Goal: Navigation & Orientation: Understand site structure

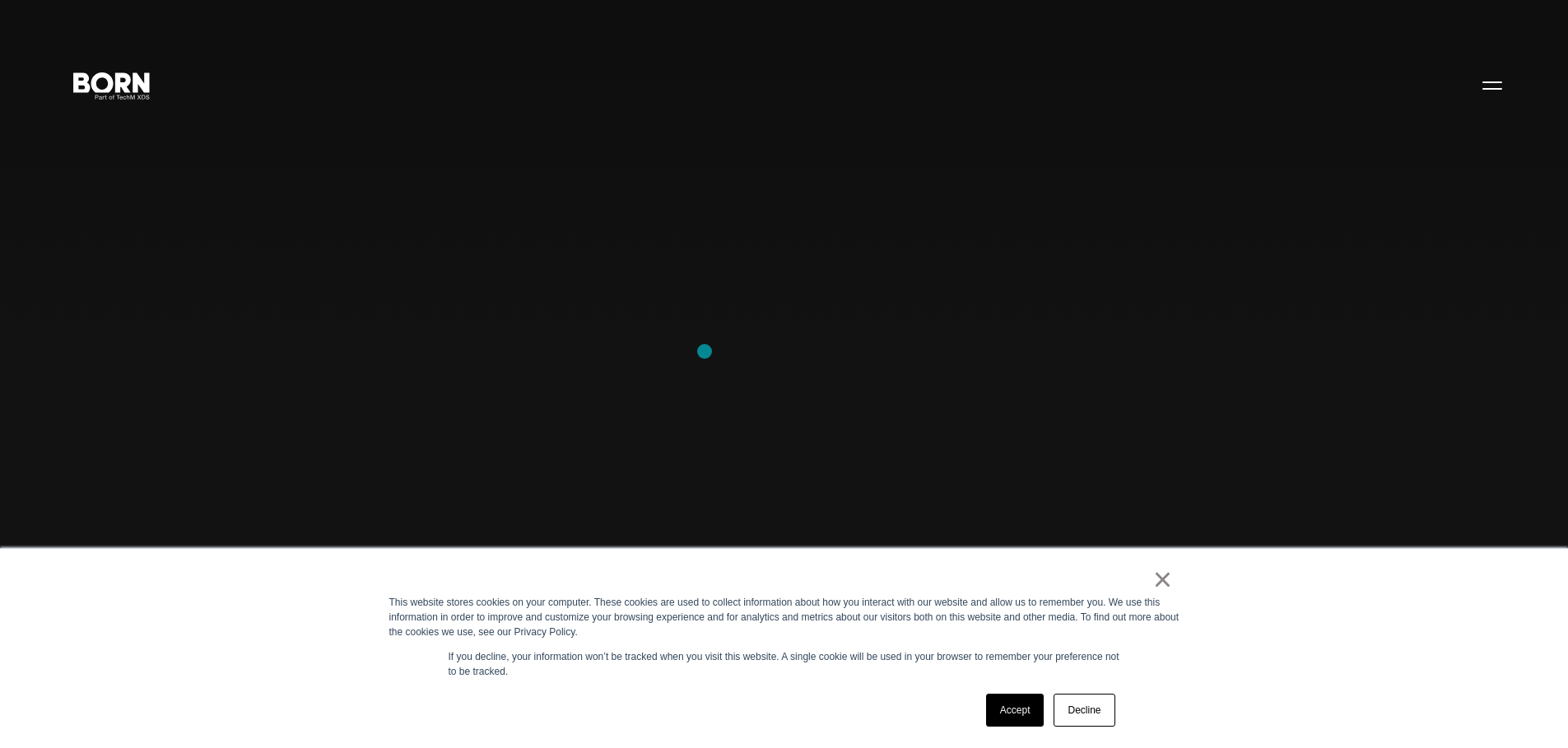
scroll to position [370, 0]
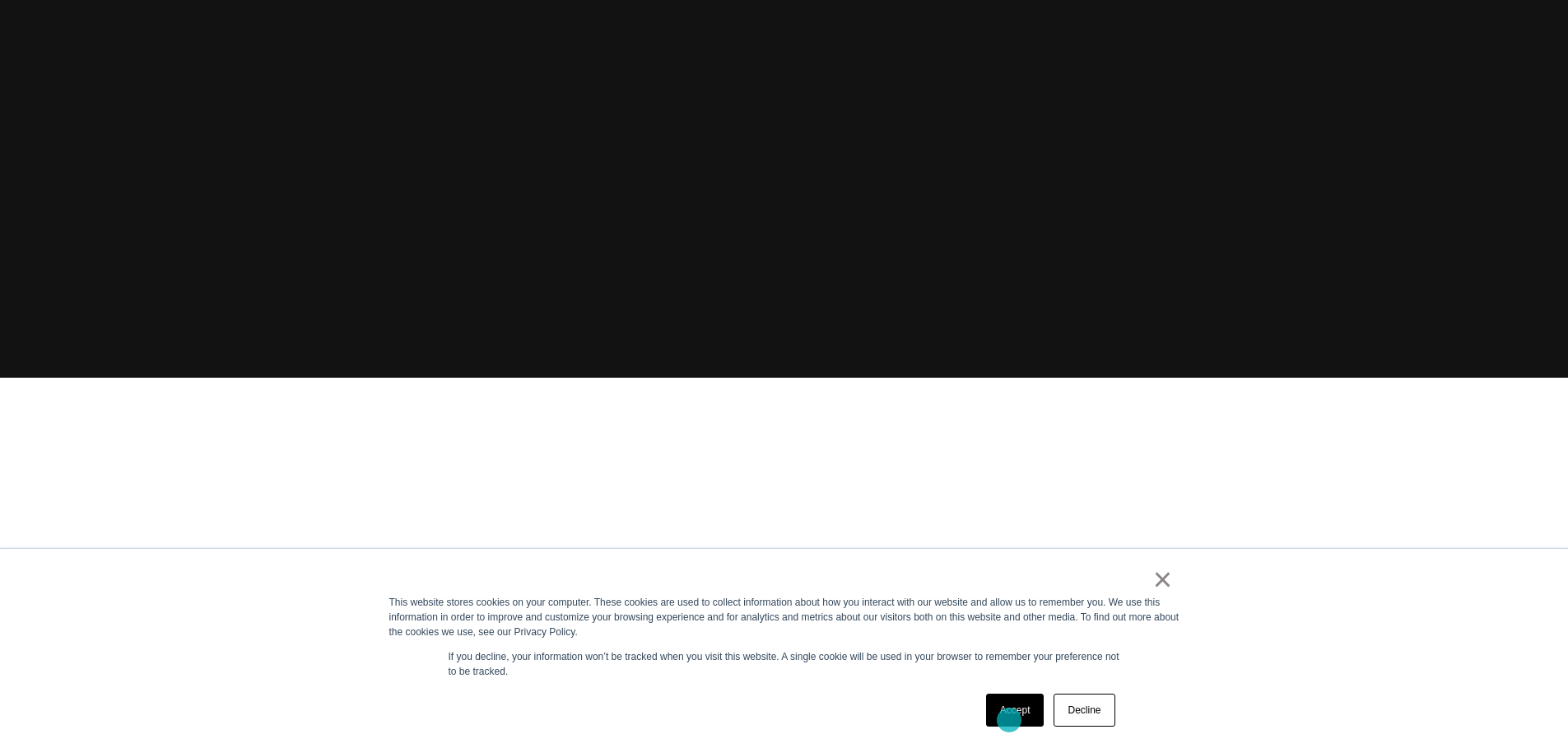
click at [1009, 720] on link "Accept" at bounding box center [1015, 710] width 59 height 33
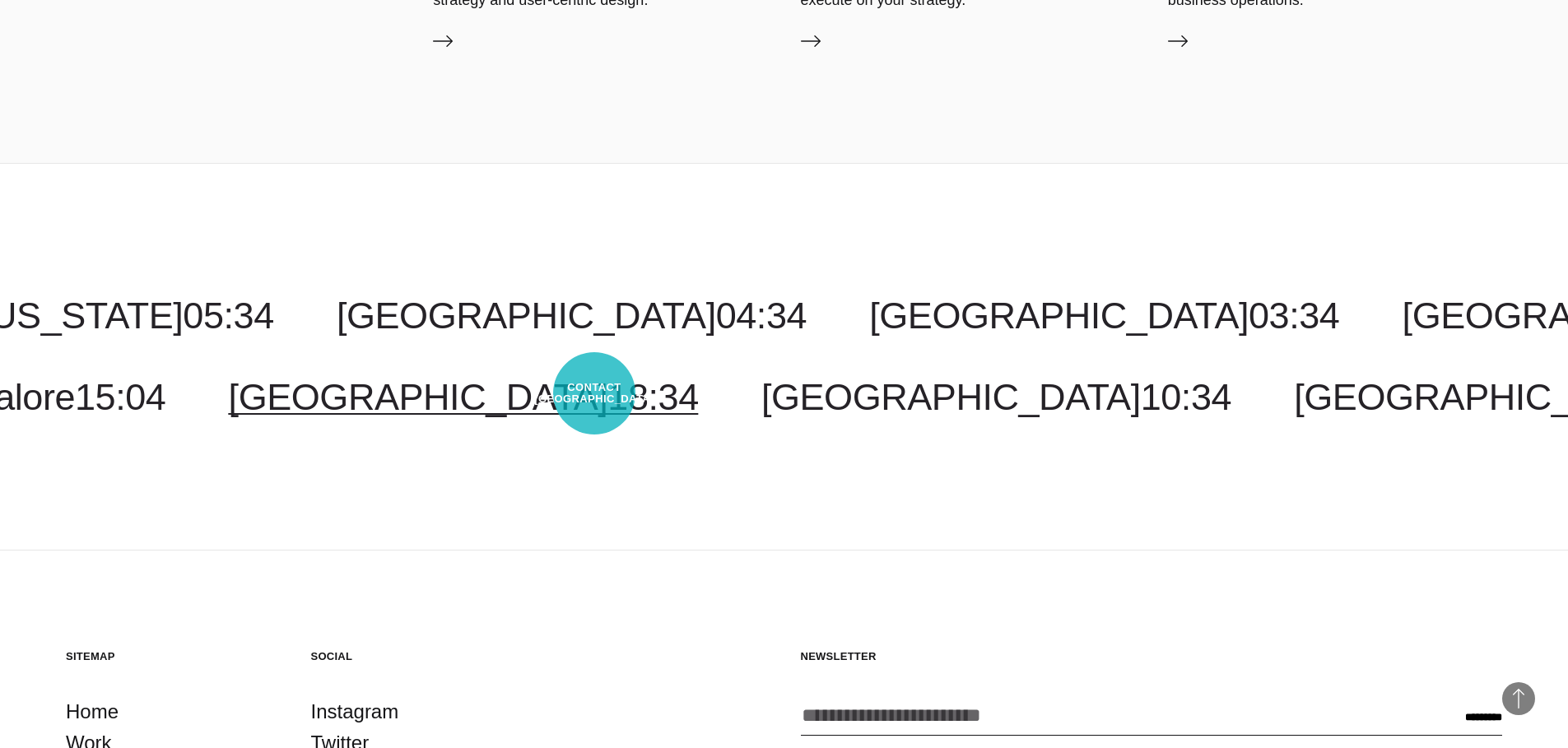
scroll to position [5179, 0]
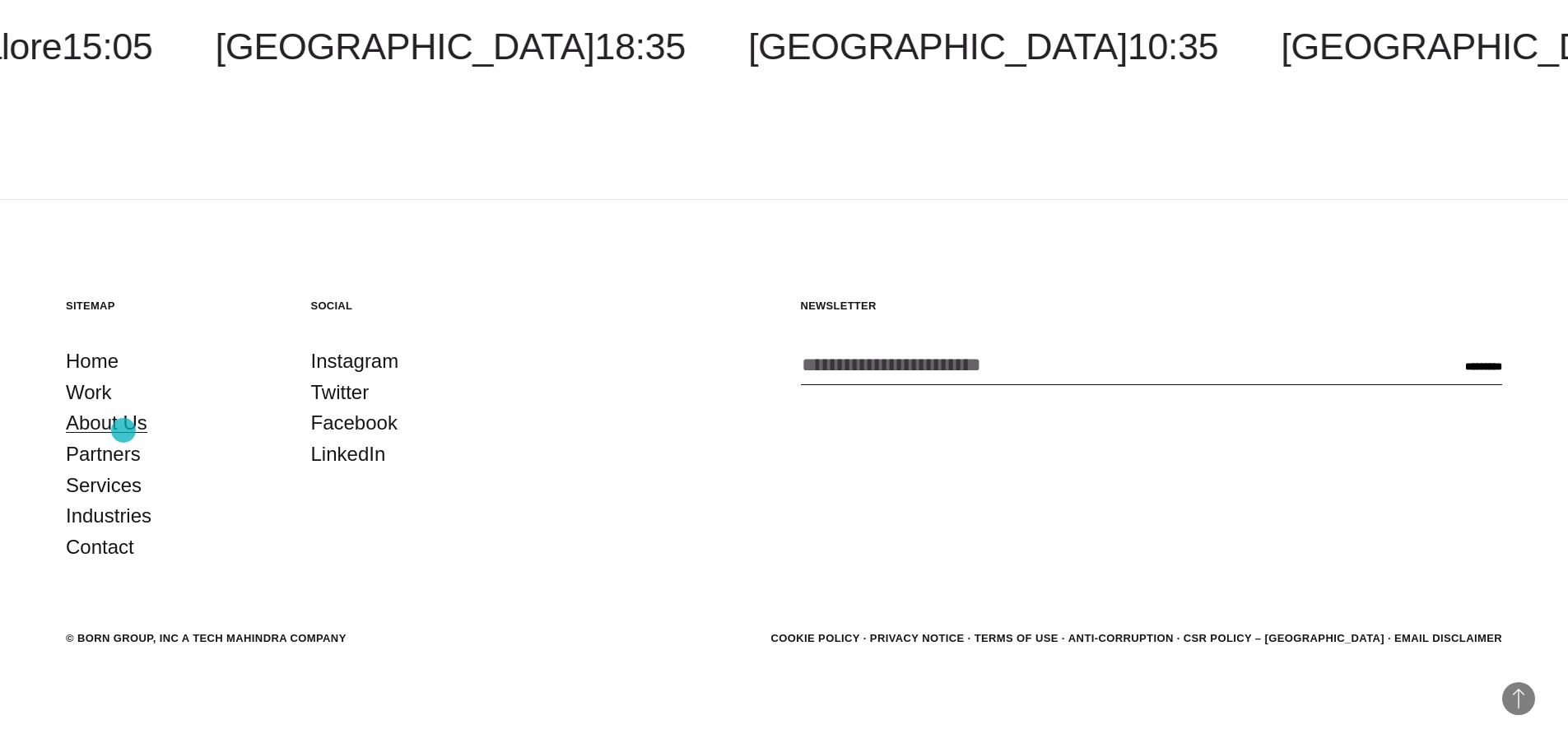
click at [124, 430] on link "About Us" at bounding box center [107, 422] width 82 height 31
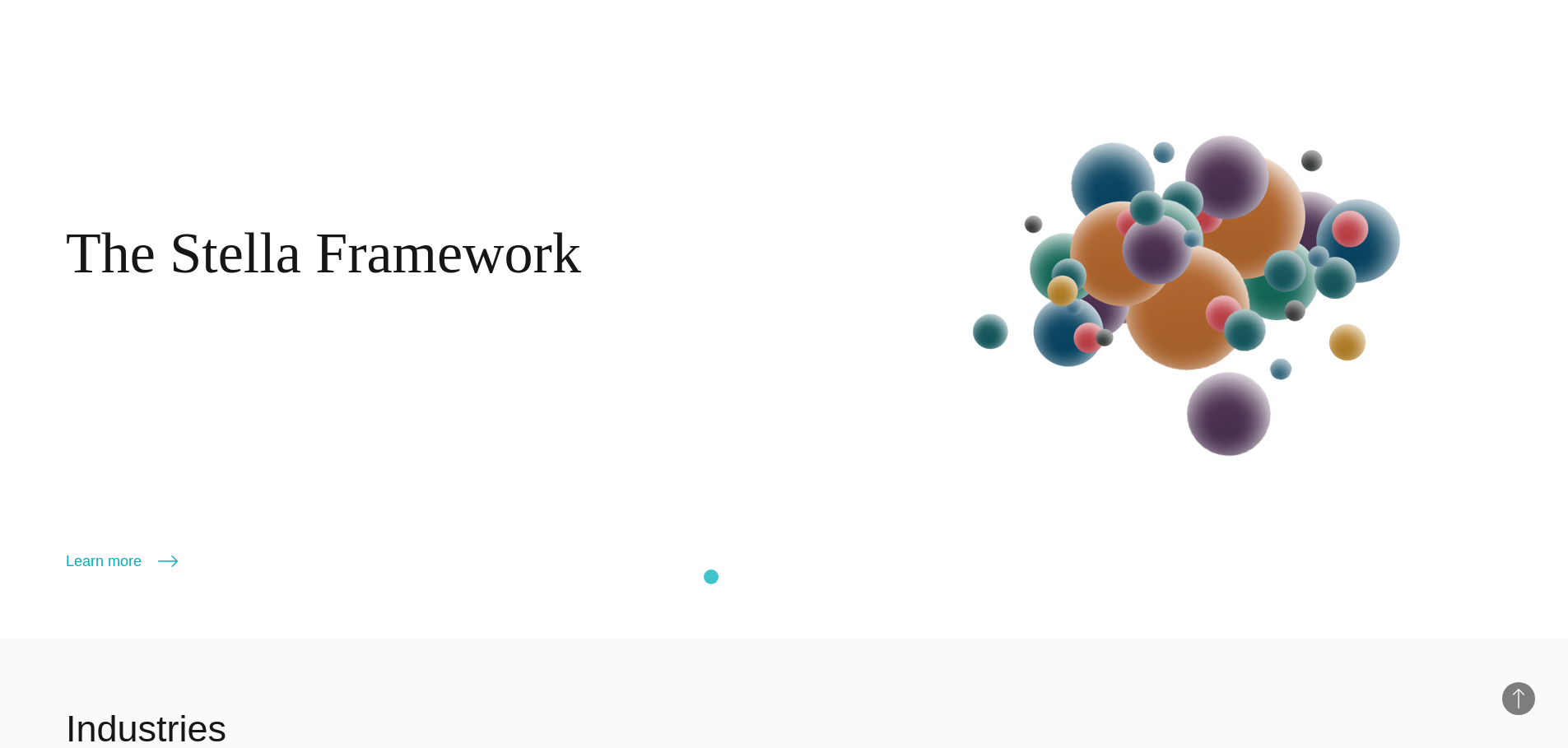
scroll to position [2280, 0]
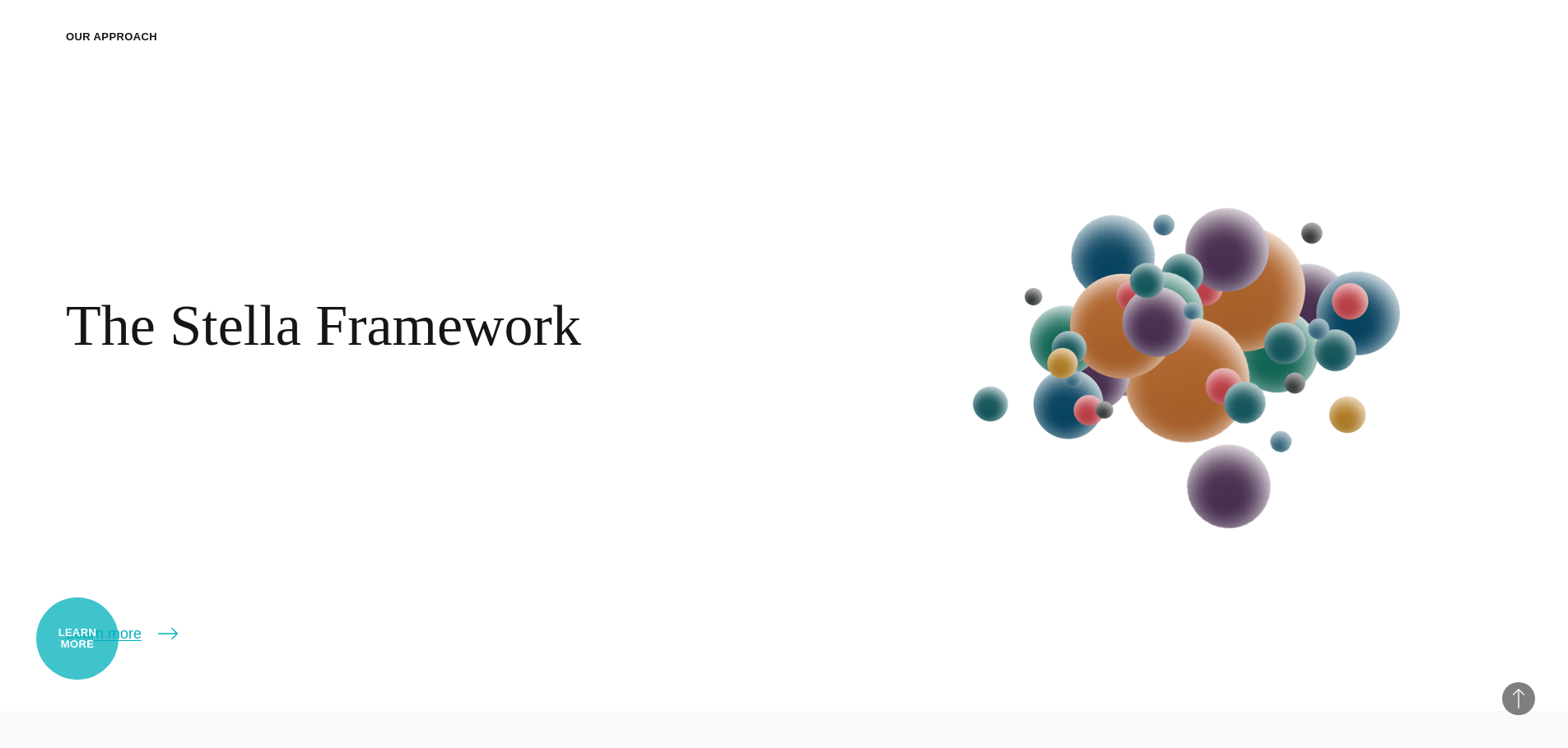
click at [77, 639] on link "Learn more" at bounding box center [122, 633] width 112 height 23
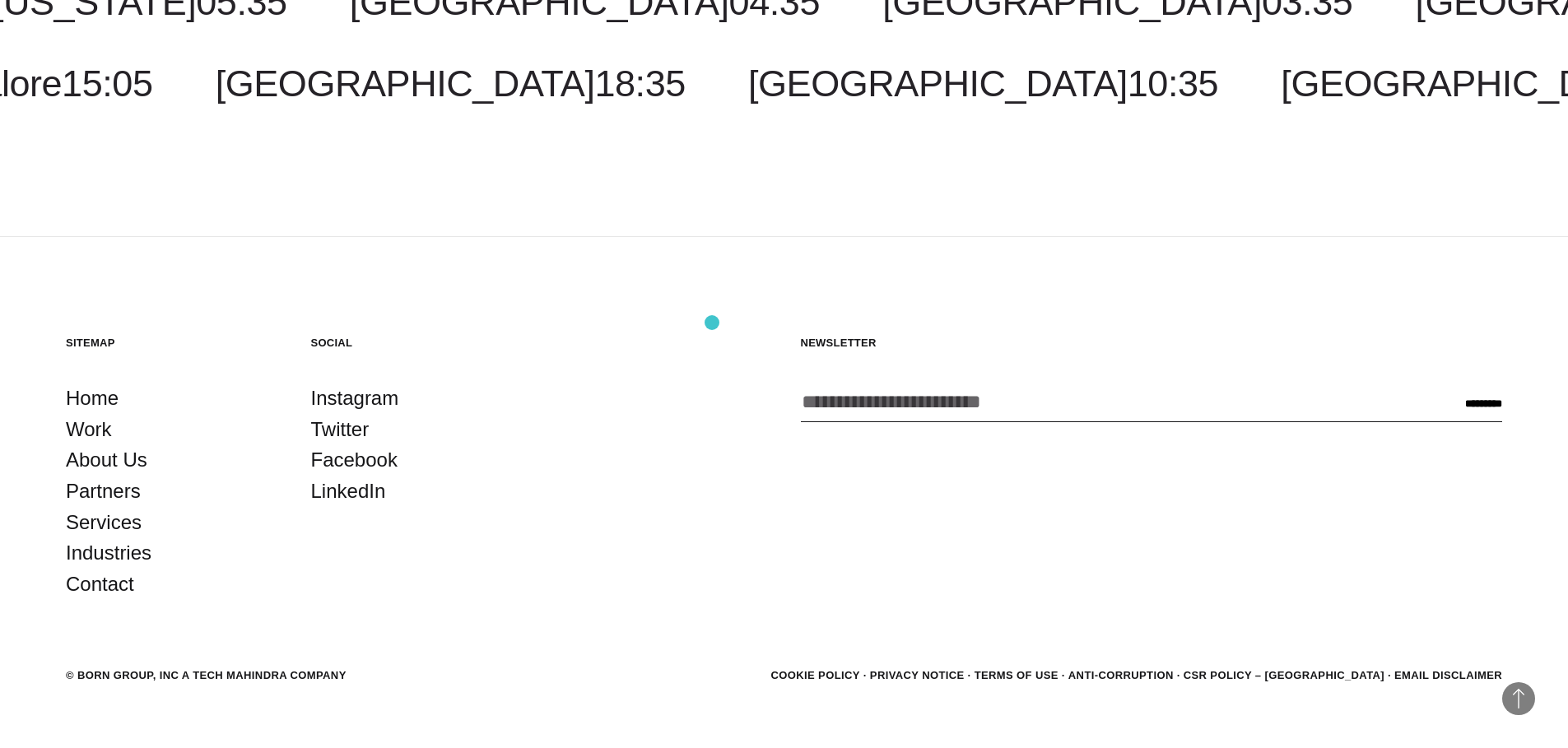
scroll to position [3926, 0]
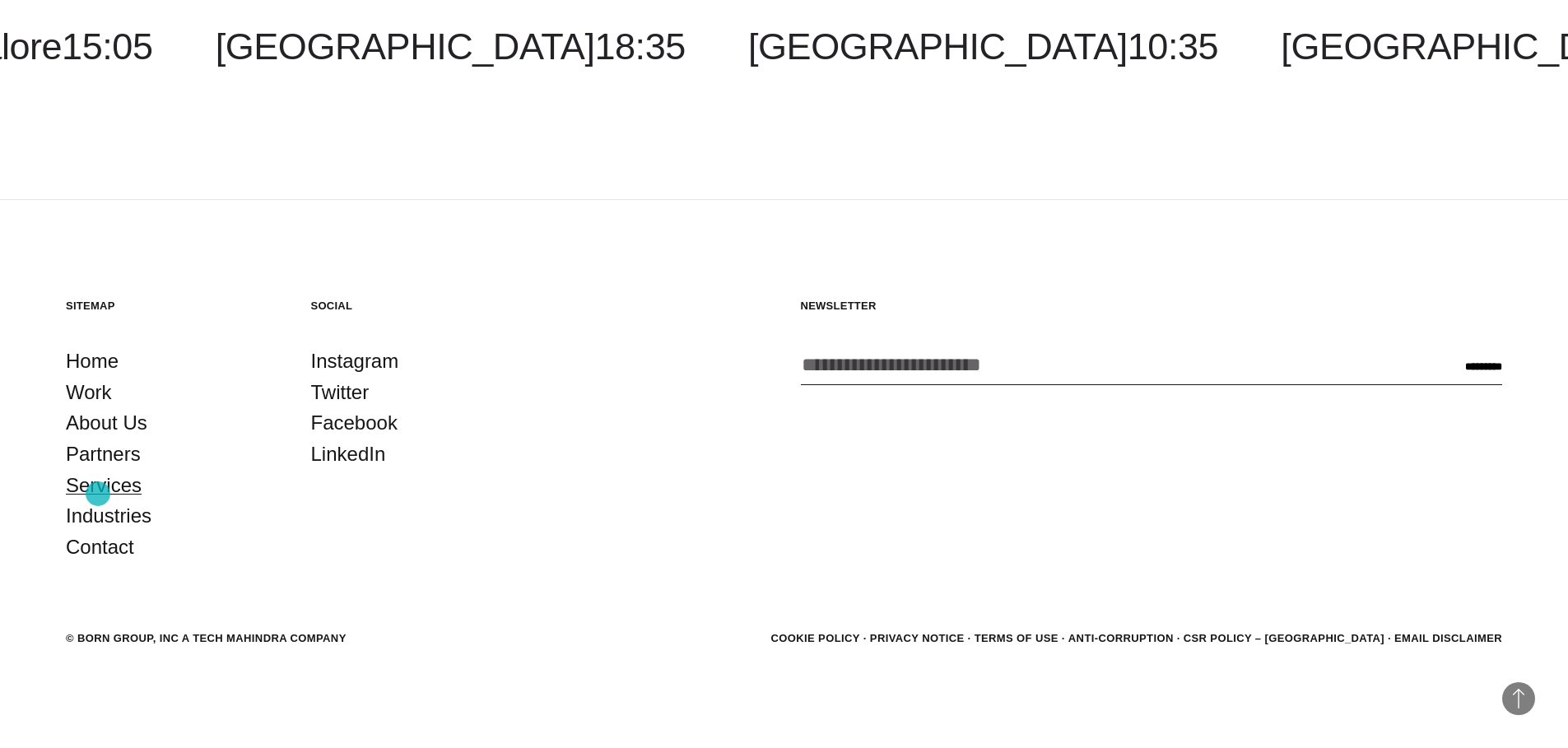
click at [98, 494] on link "Services" at bounding box center [103, 485] width 76 height 31
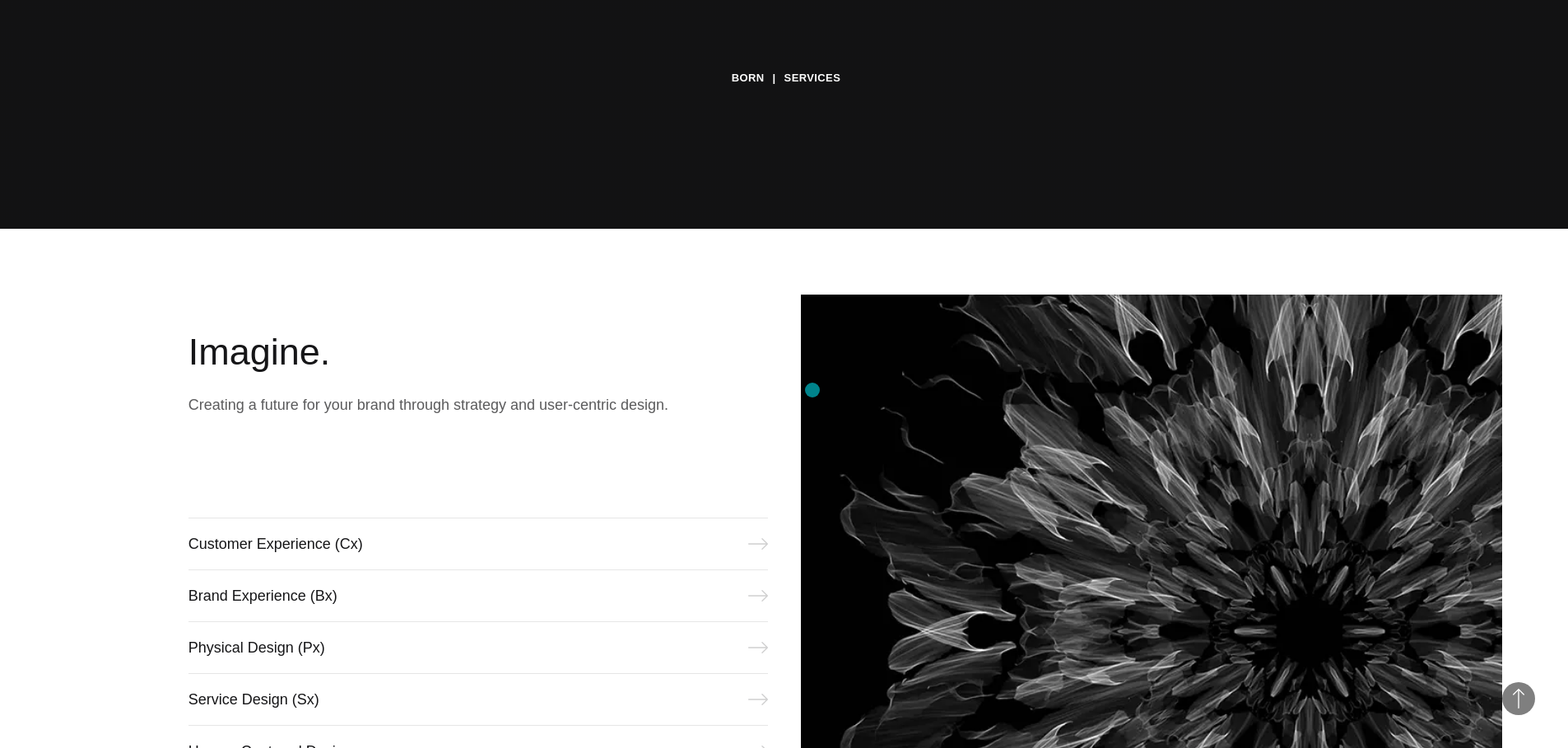
scroll to position [816, 0]
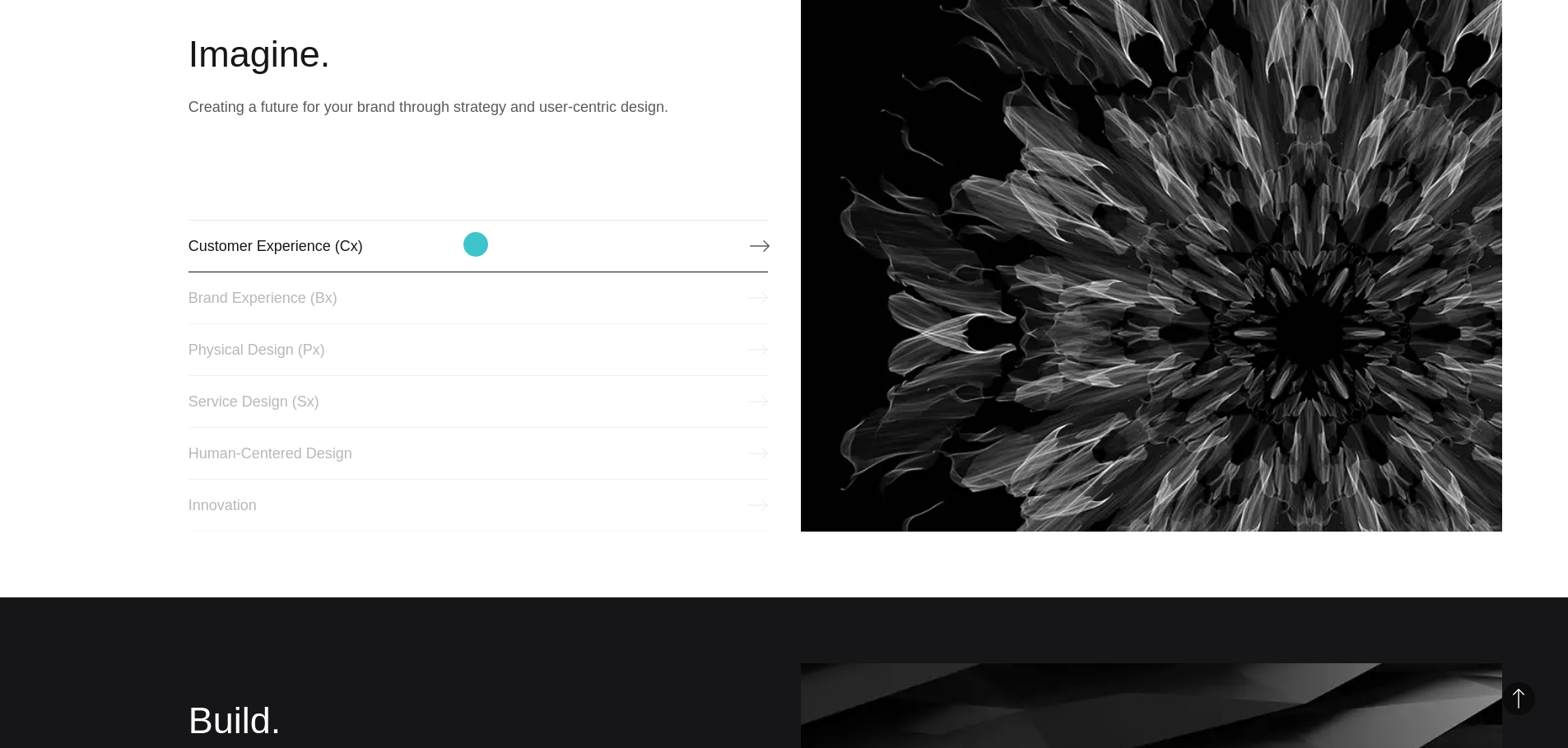
click at [478, 249] on link "Customer Experience (Cx)" at bounding box center [478, 245] width 579 height 52
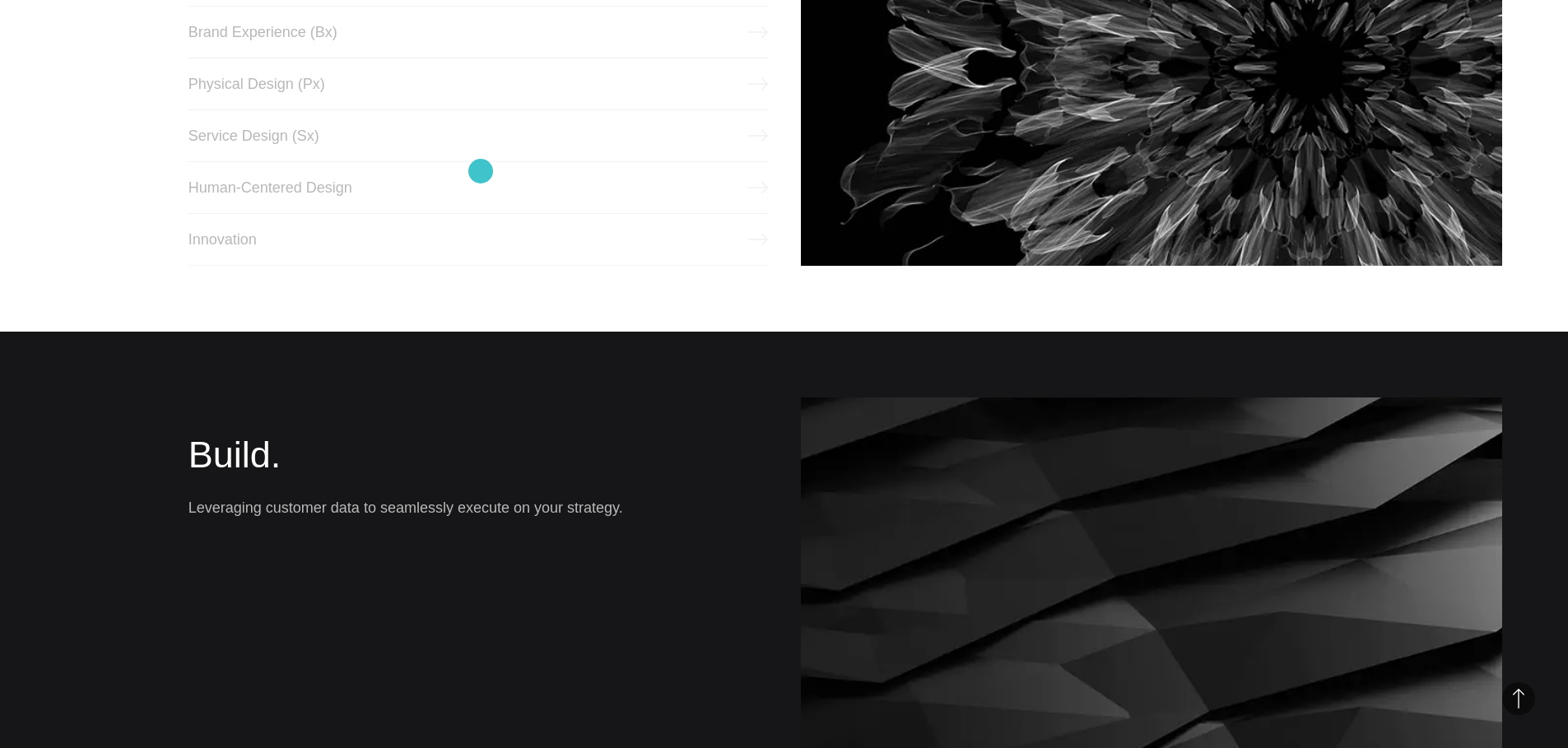
scroll to position [866, 0]
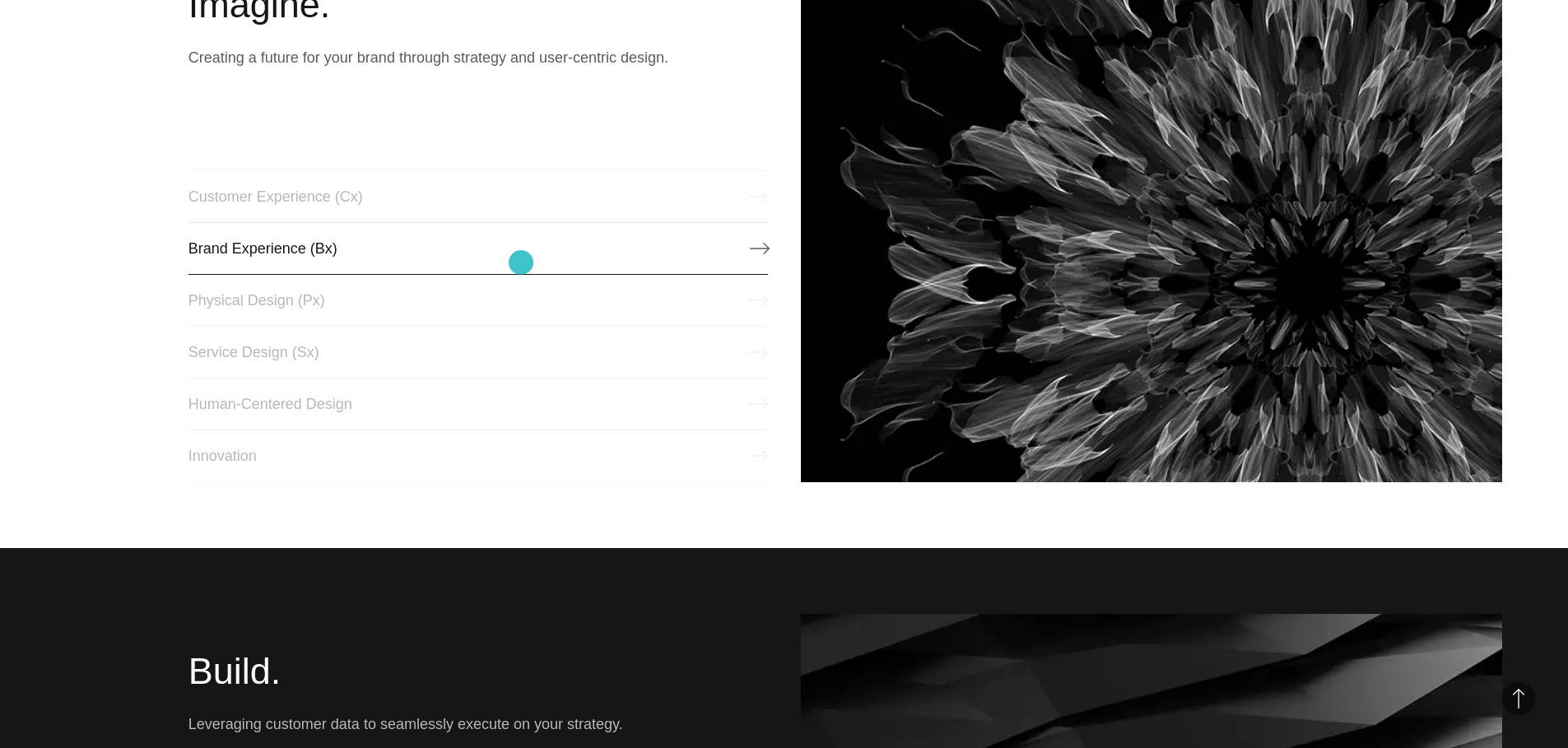
click at [521, 262] on link "Brand Experience (Bx)" at bounding box center [478, 248] width 579 height 52
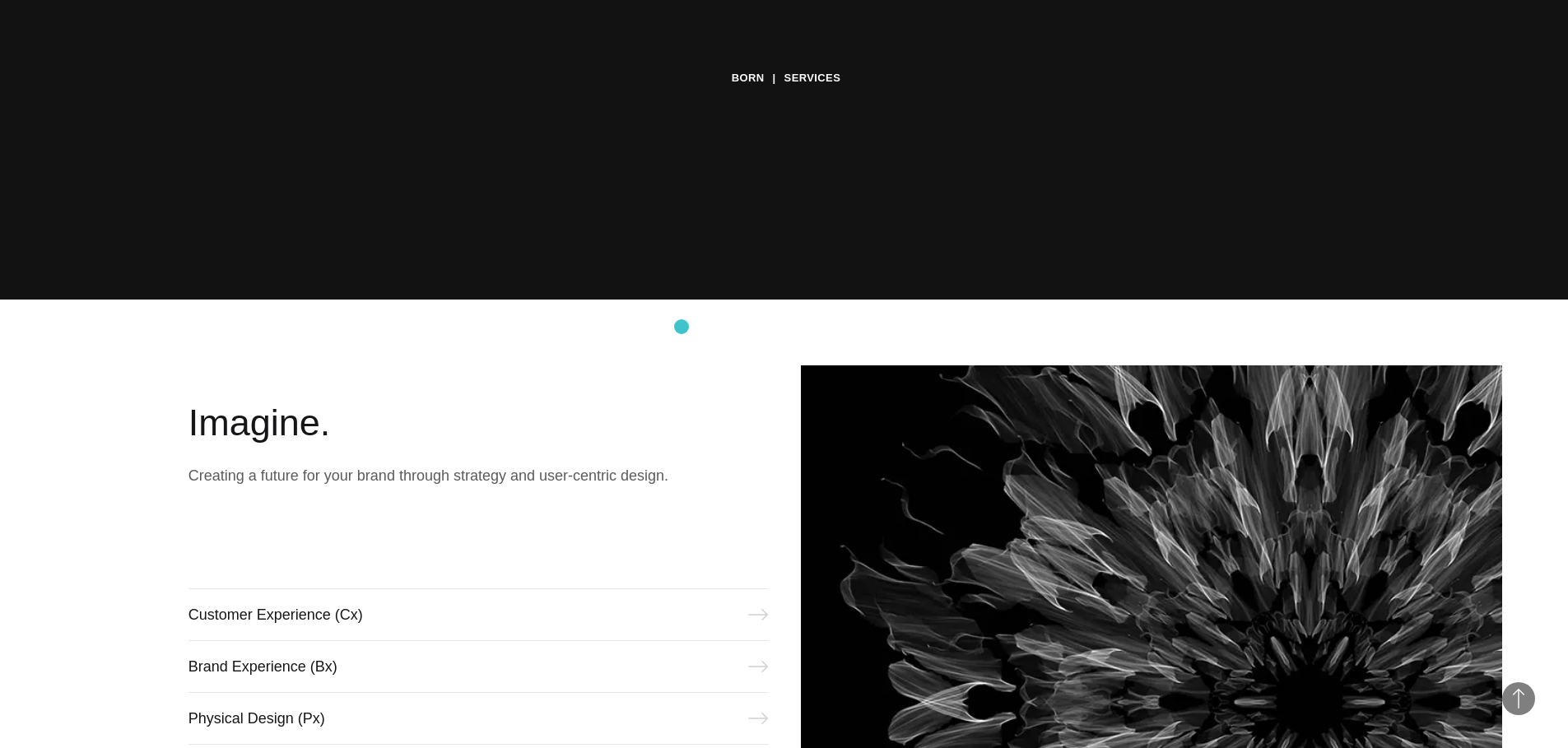
scroll to position [824, 0]
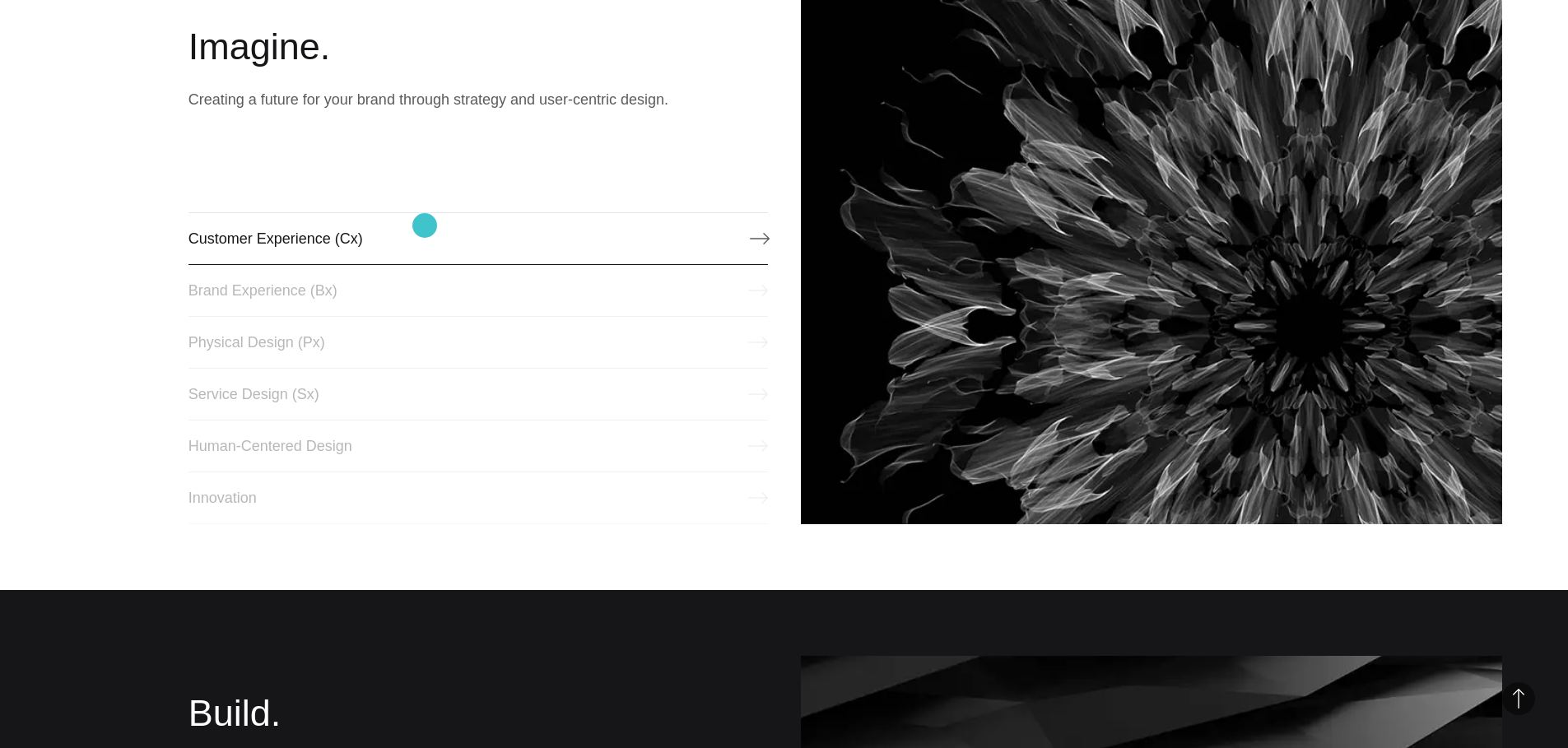
click at [424, 225] on link "Customer Experience (Cx)" at bounding box center [478, 238] width 579 height 52
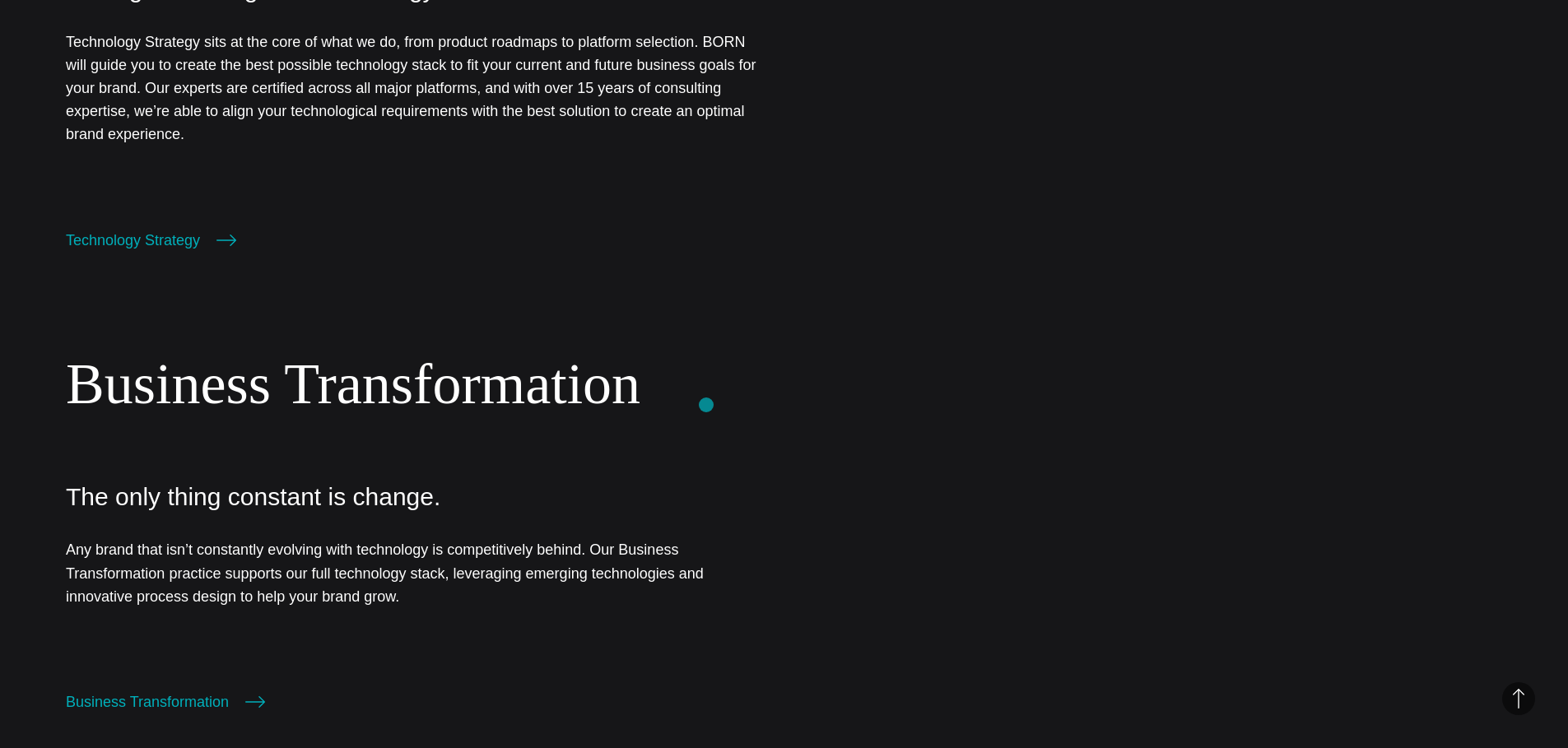
scroll to position [1857, 0]
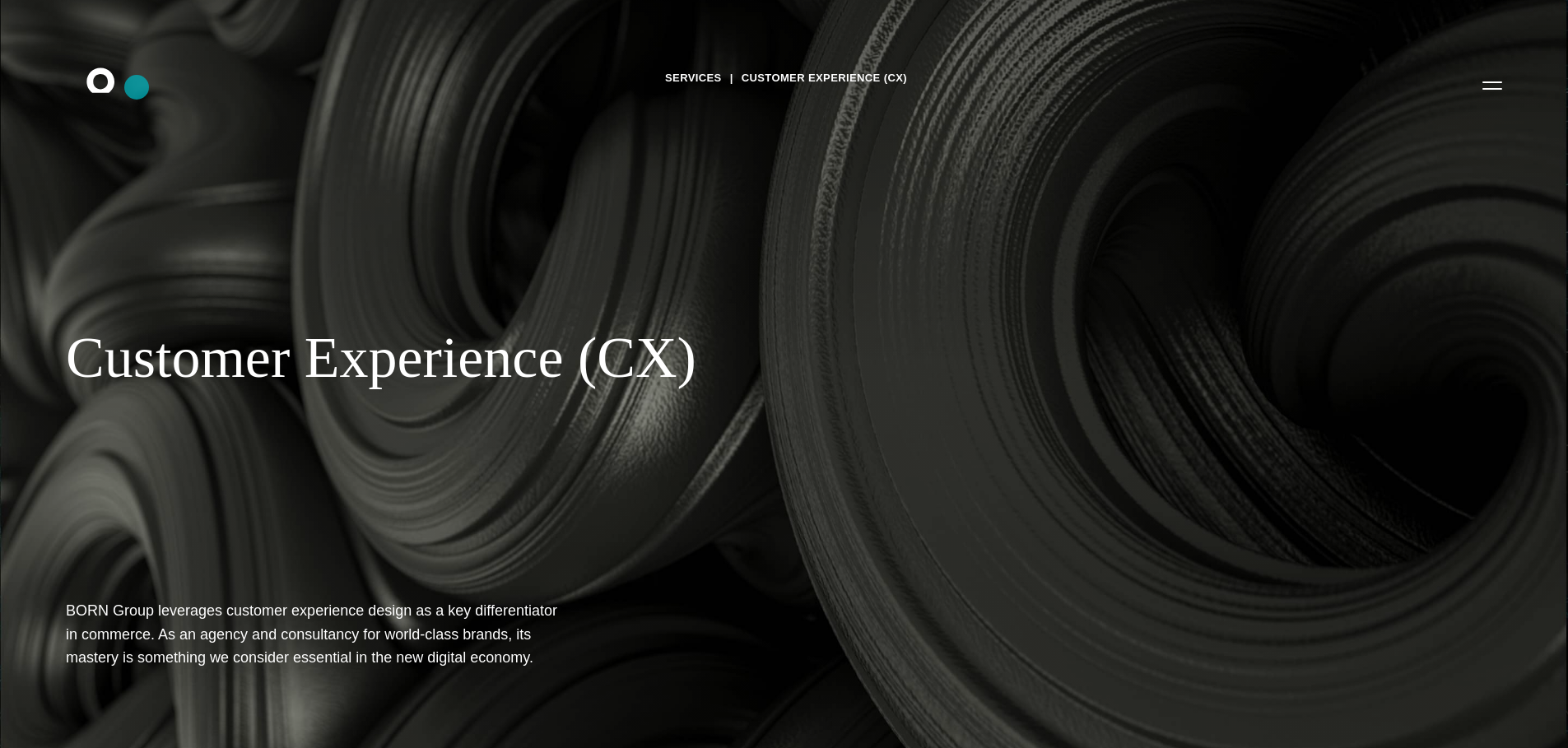
click at [137, 87] on icon ".st0{display:none;} .st1{display:inline;} .st2{font-family:'HelveticaNeue-Mediu…" at bounding box center [112, 84] width 105 height 43
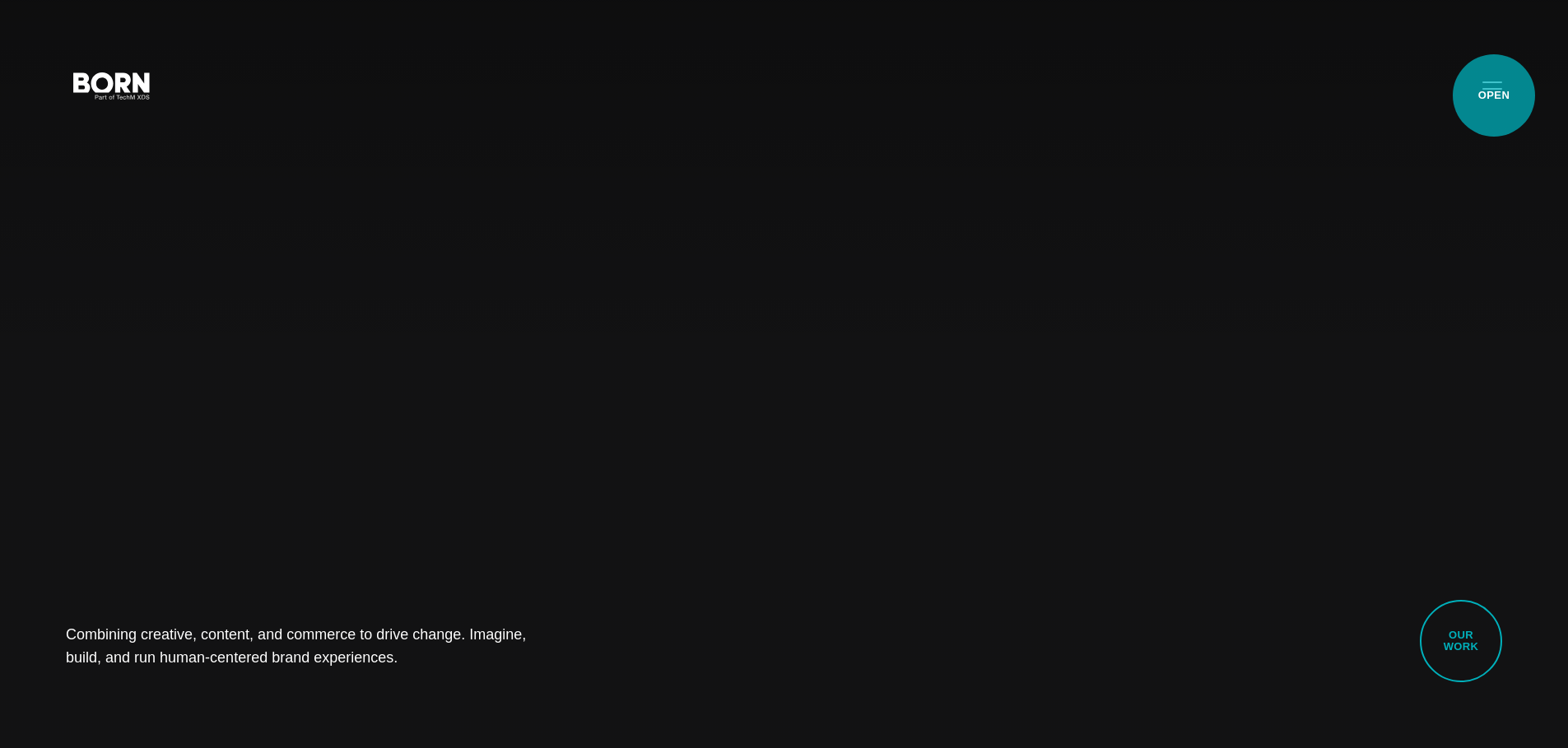
click at [1494, 95] on button "Primary Menu" at bounding box center [1491, 84] width 39 height 35
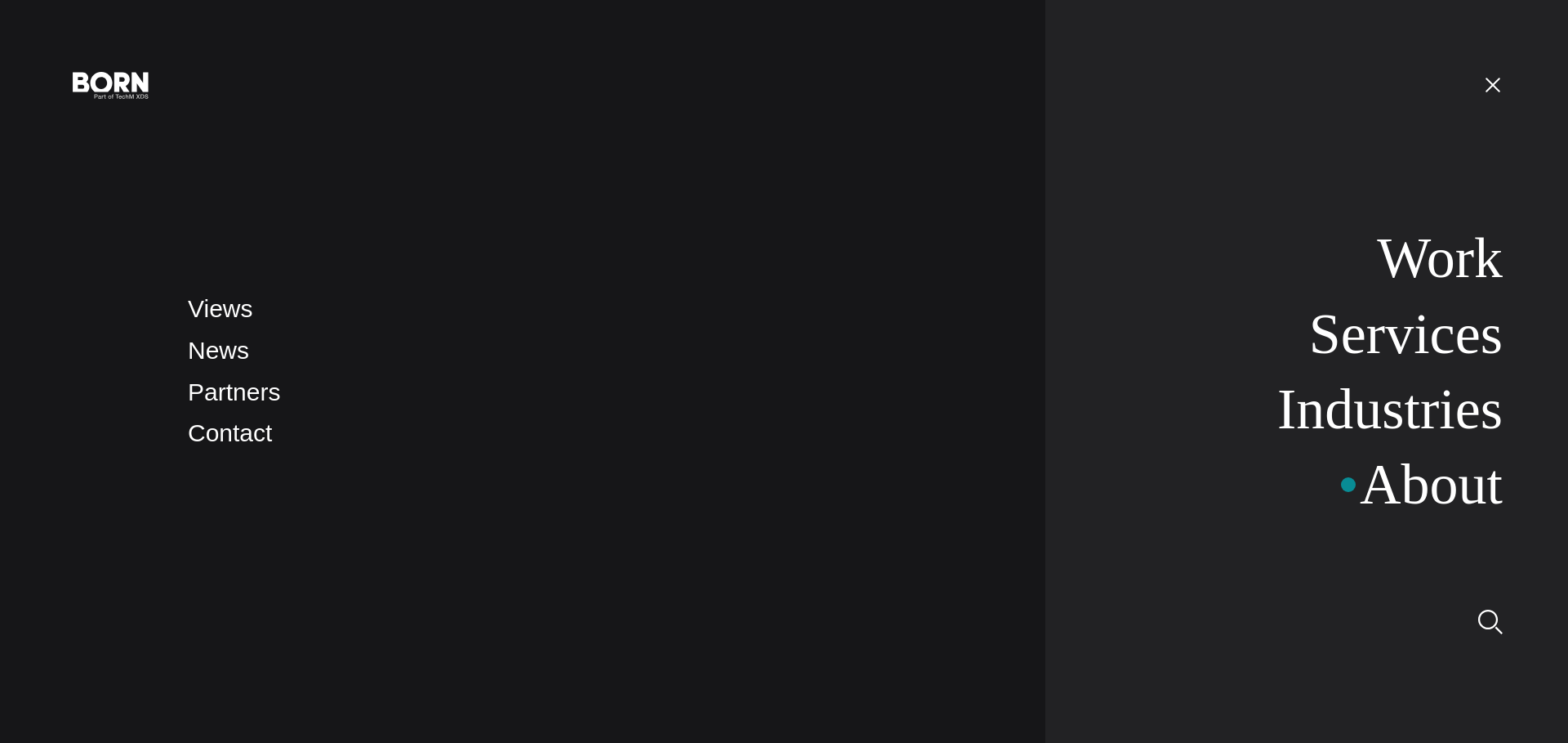
click at [1347, 483] on li "About" at bounding box center [1334, 484] width 335 height 67
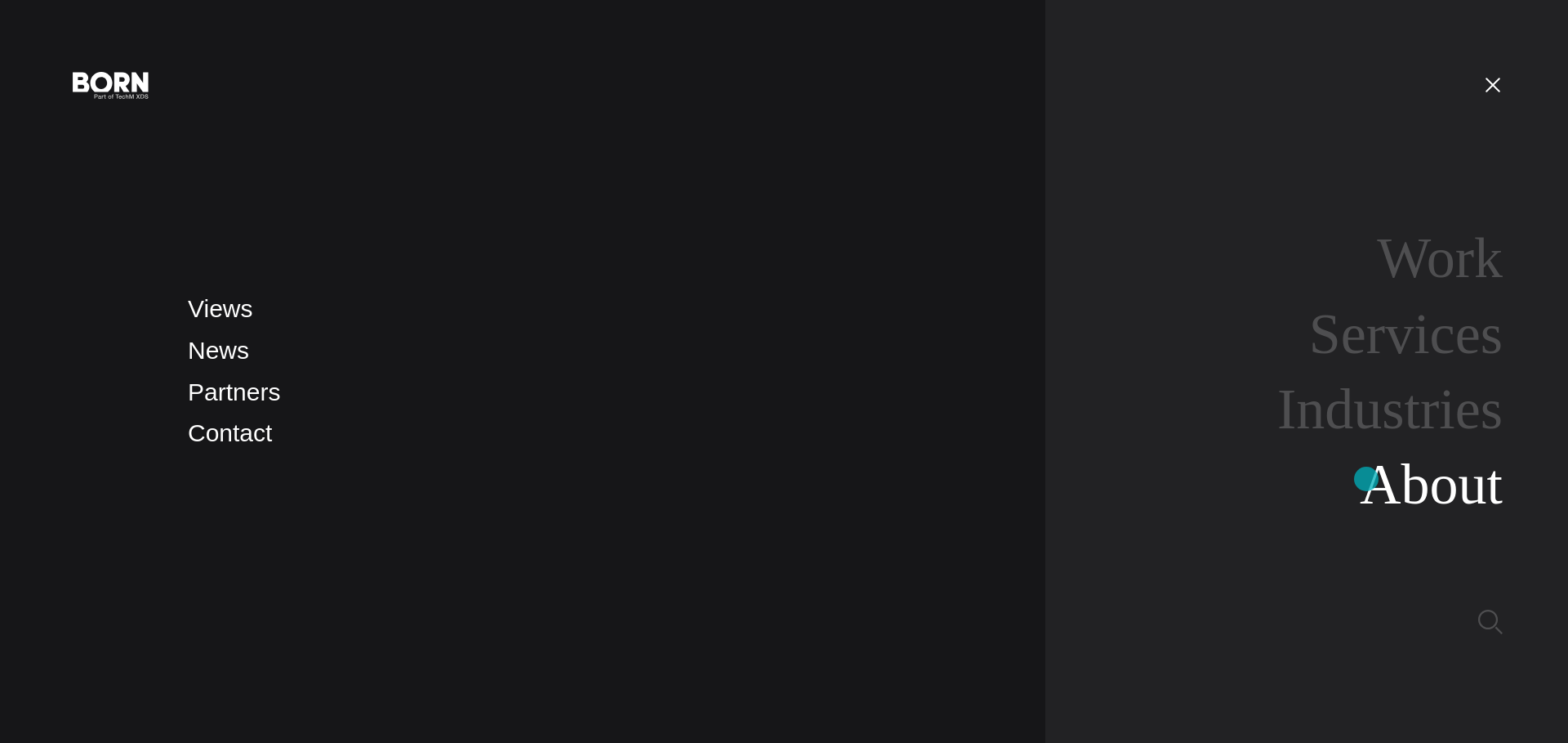
click at [1409, 482] on link "About" at bounding box center [1431, 483] width 143 height 63
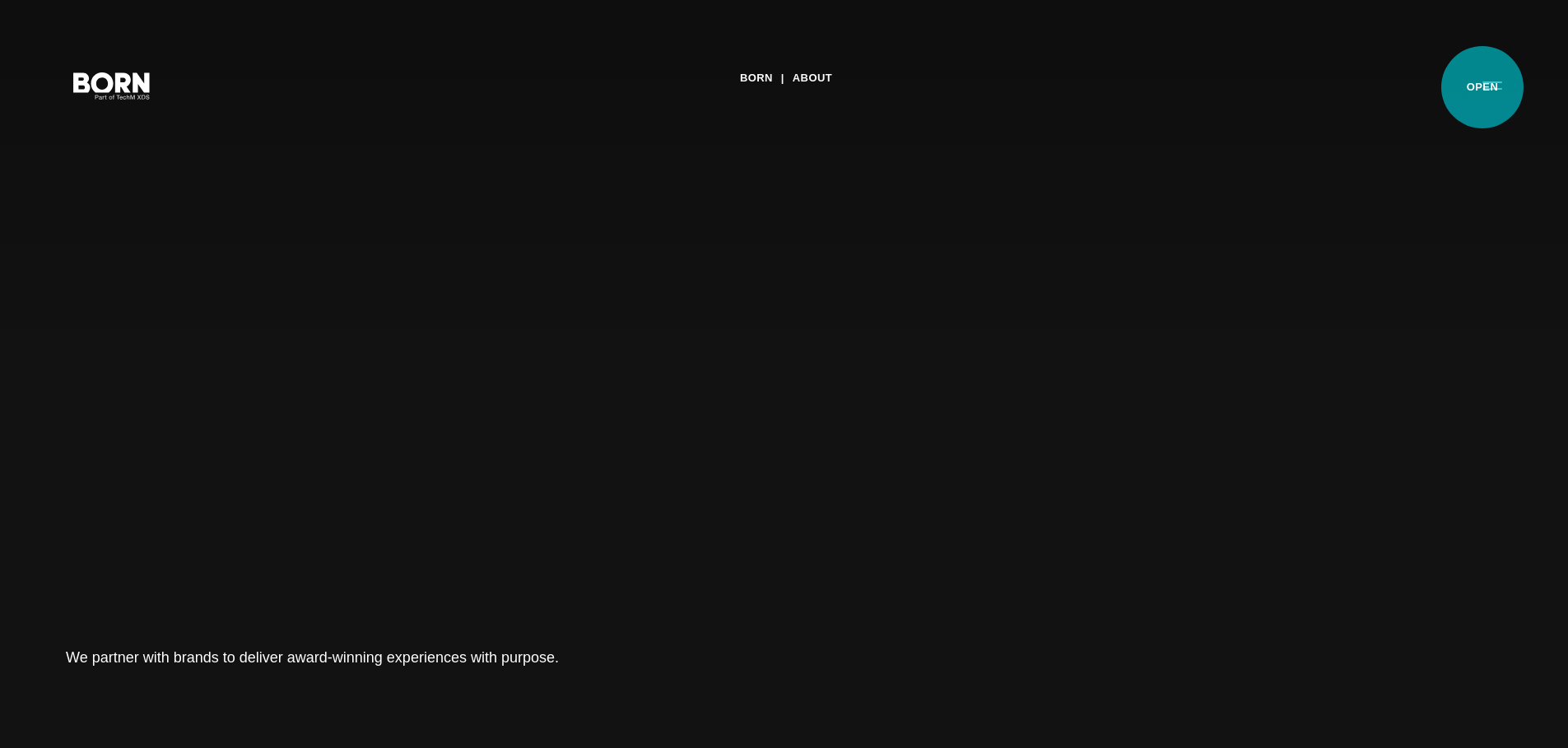
click at [1486, 86] on button "Primary Menu" at bounding box center [1491, 84] width 39 height 35
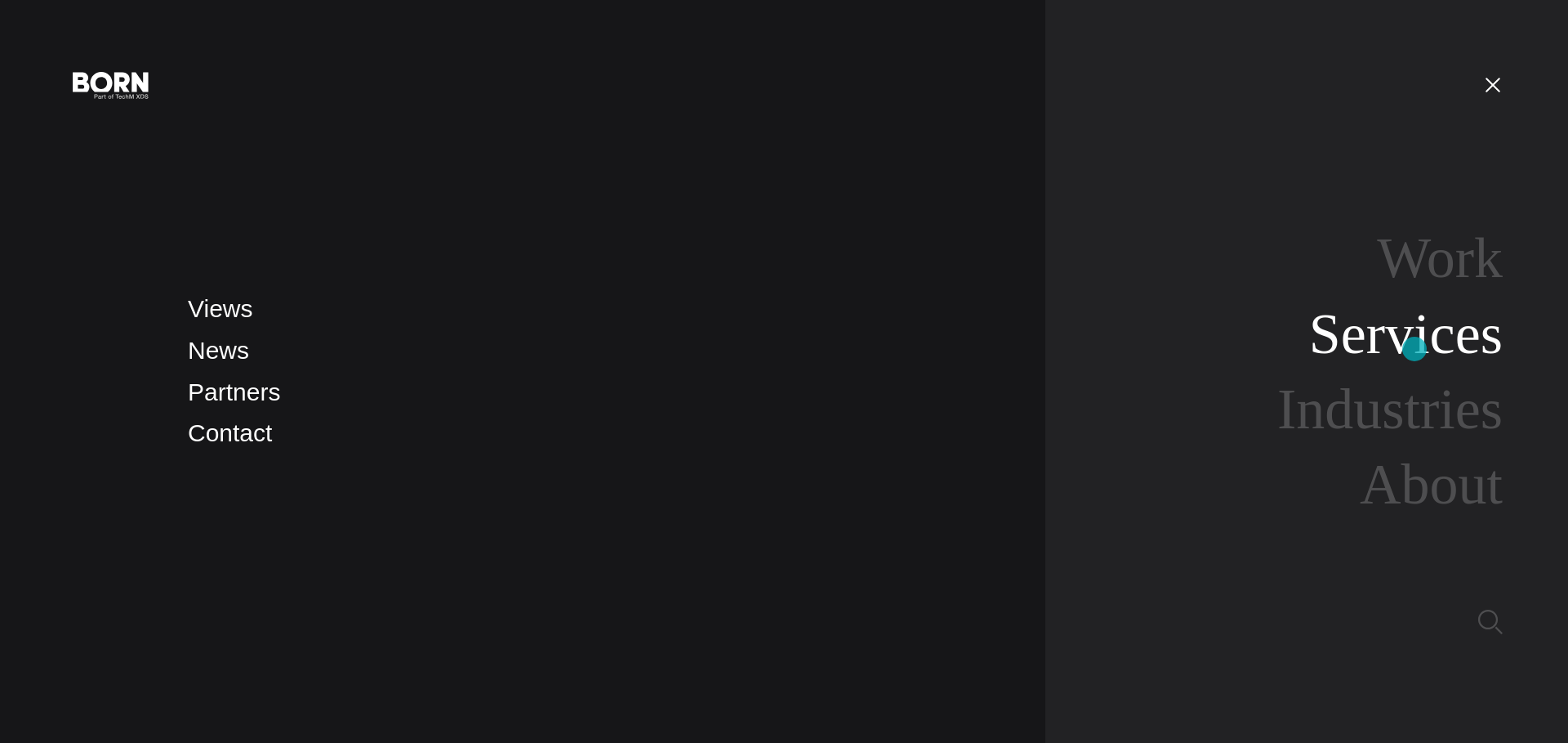
click at [1414, 349] on link "Services" at bounding box center [1405, 333] width 193 height 63
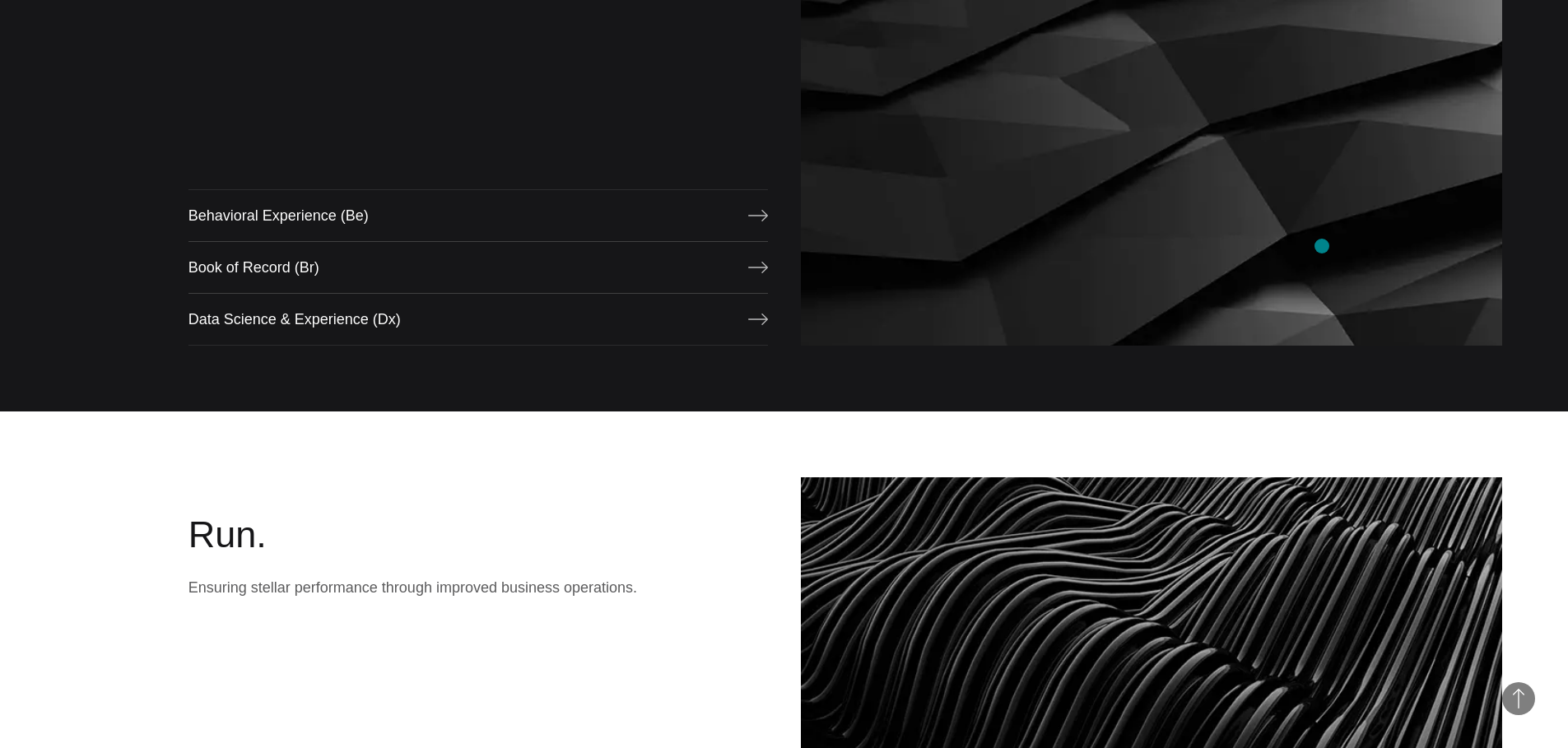
scroll to position [1760, 0]
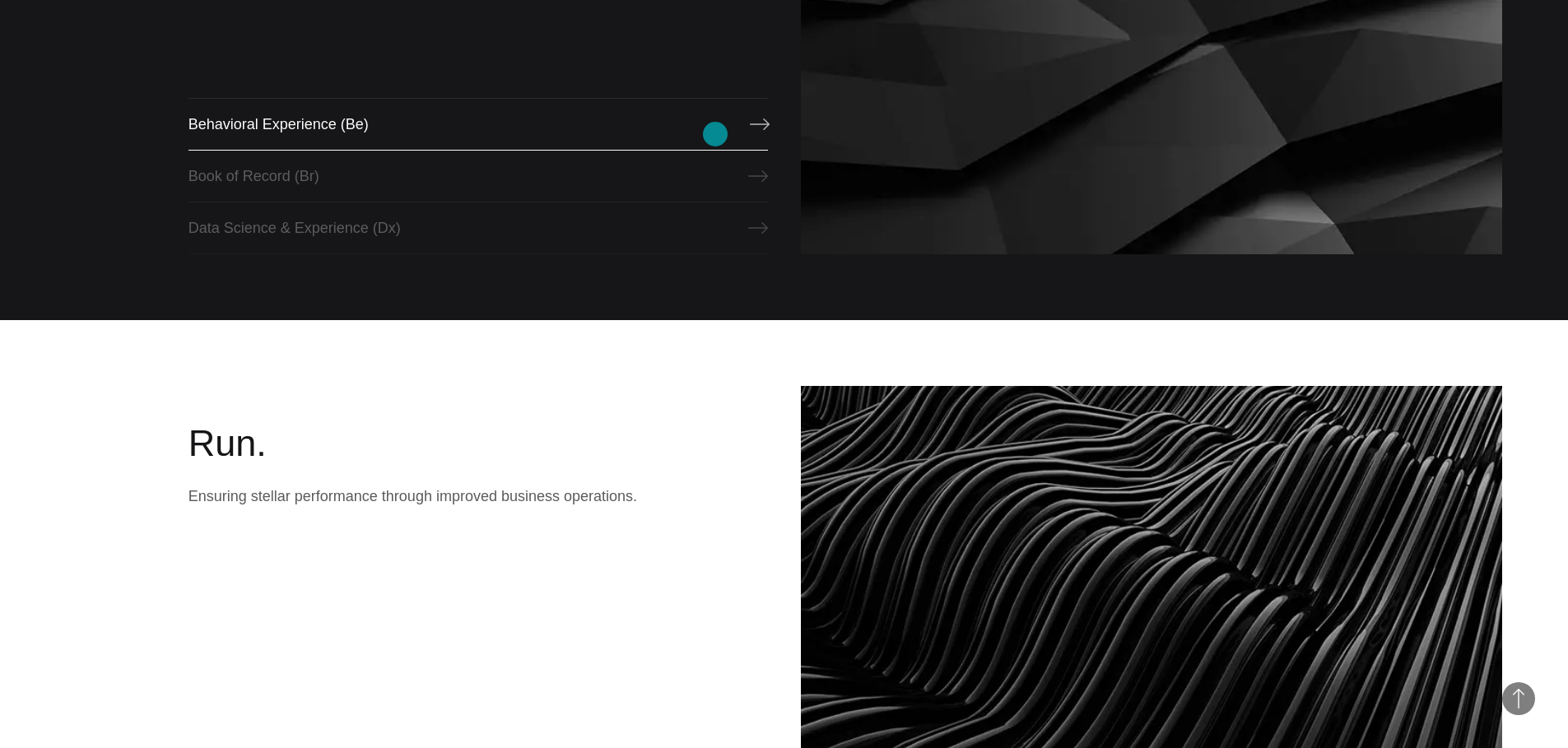
click at [715, 134] on link "Behavioral Experience (Be)" at bounding box center [478, 124] width 579 height 52
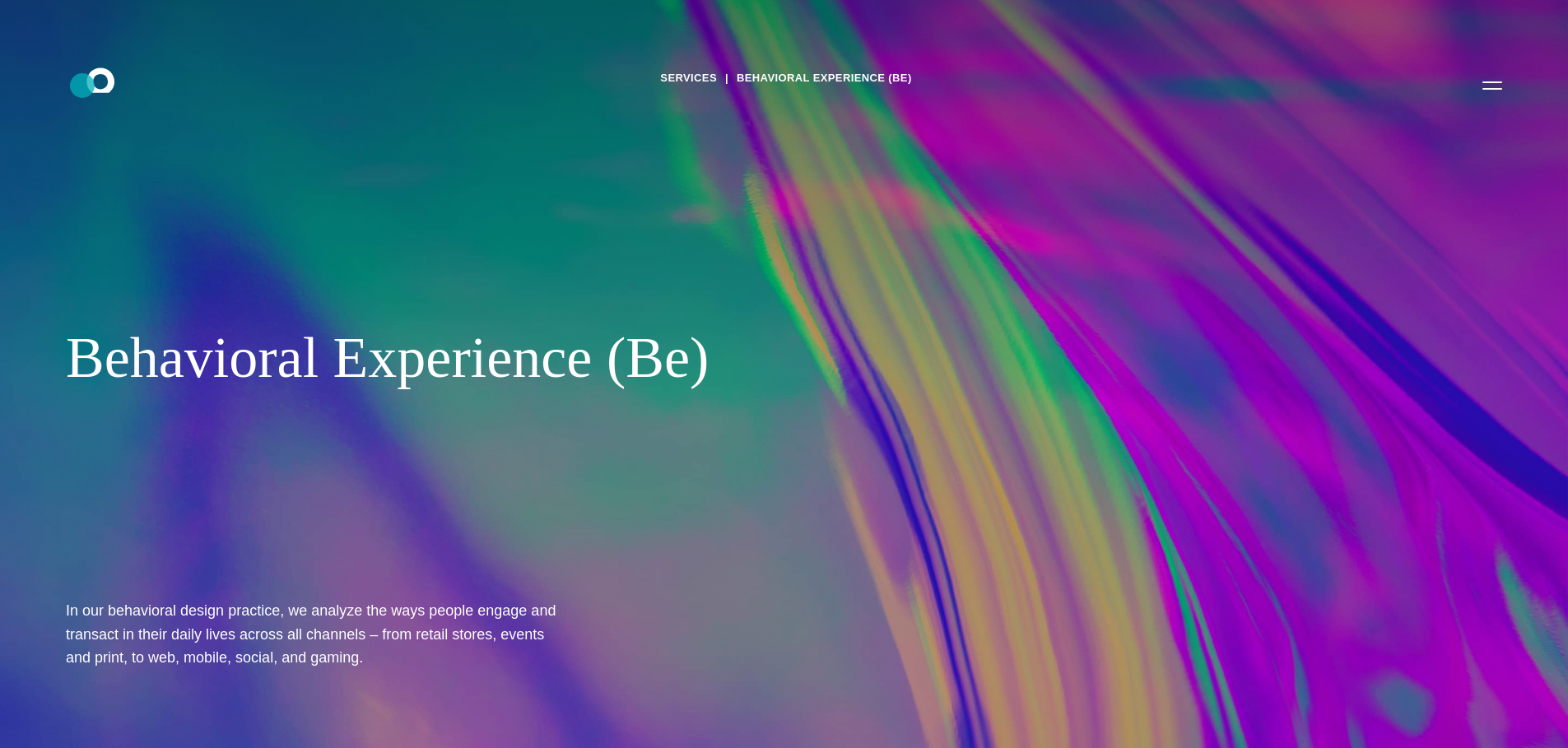
click at [82, 85] on icon ".st0{display:none;} .st1{display:inline;} .st2{font-family:'HelveticaNeue-Mediu…" at bounding box center [112, 84] width 105 height 43
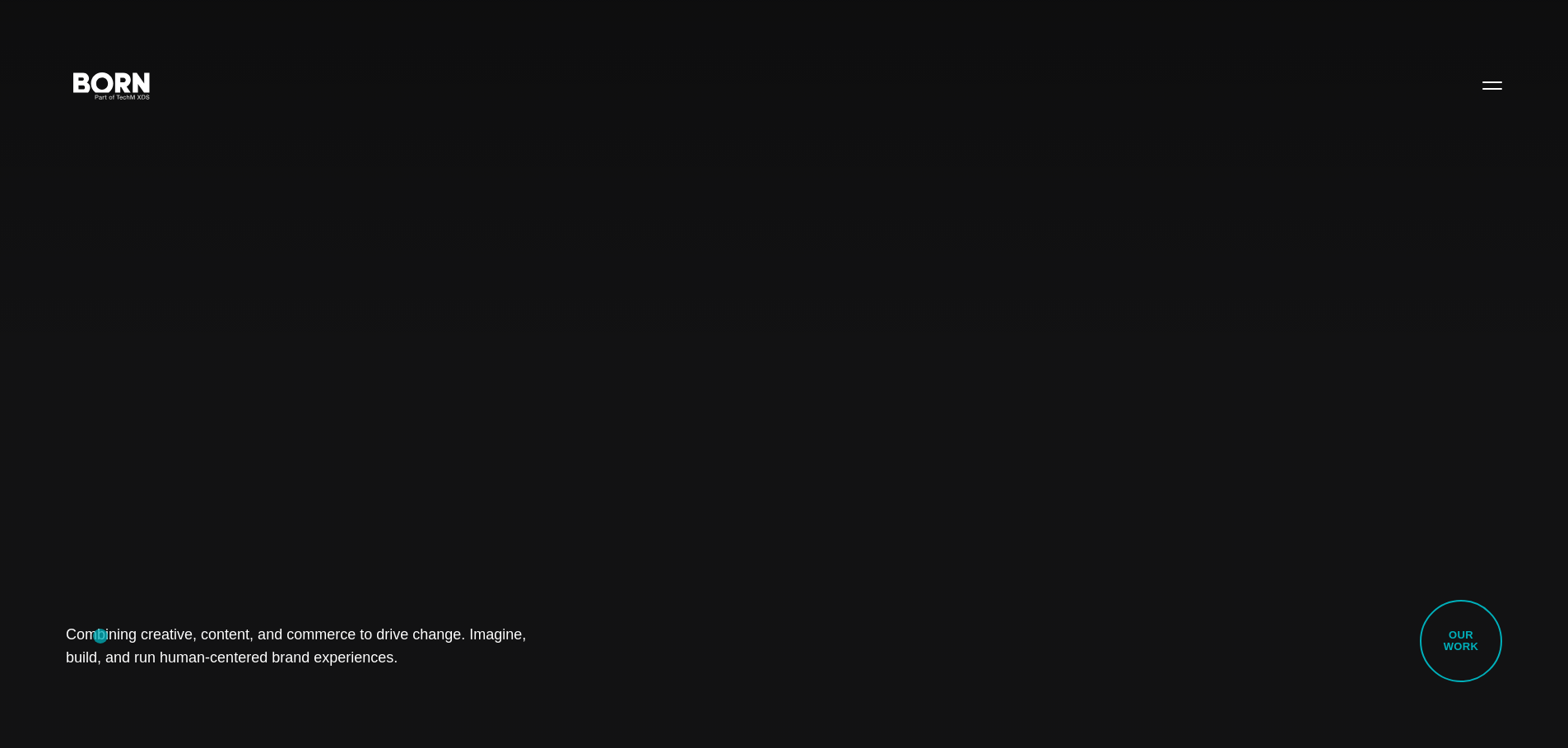
drag, startPoint x: 260, startPoint y: 669, endPoint x: 101, endPoint y: 636, distance: 162.4
click at [101, 636] on div "Combining creative, content, and commerce to drive change. Imagine, build, and …" at bounding box center [784, 374] width 1568 height 748
click at [1131, 257] on div "Combining creative, content, and commerce to drive change. Imagine, build, and …" at bounding box center [784, 374] width 1568 height 748
click at [1488, 94] on button "Primary Menu" at bounding box center [1491, 84] width 39 height 35
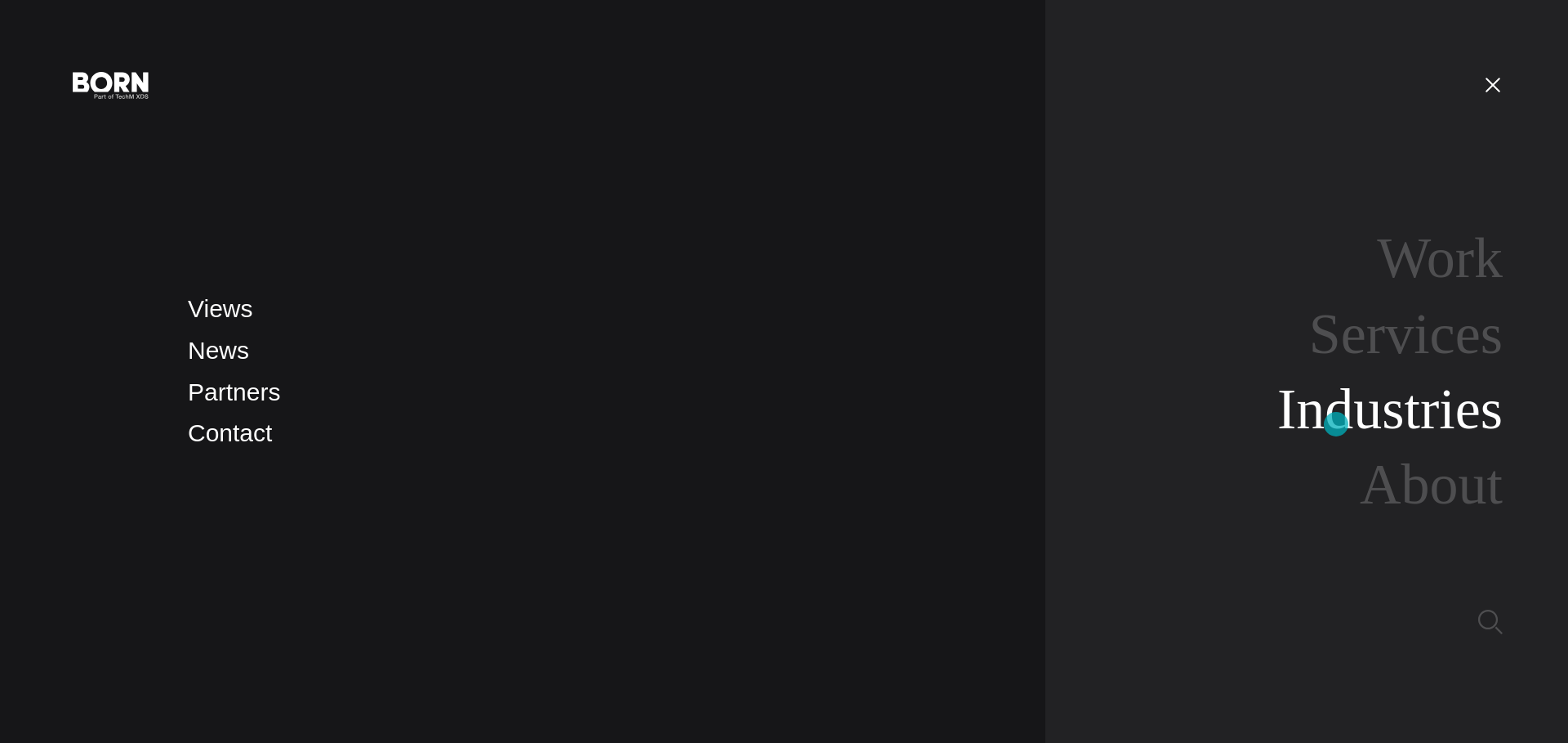
click at [1336, 424] on link "Industries" at bounding box center [1389, 408] width 225 height 63
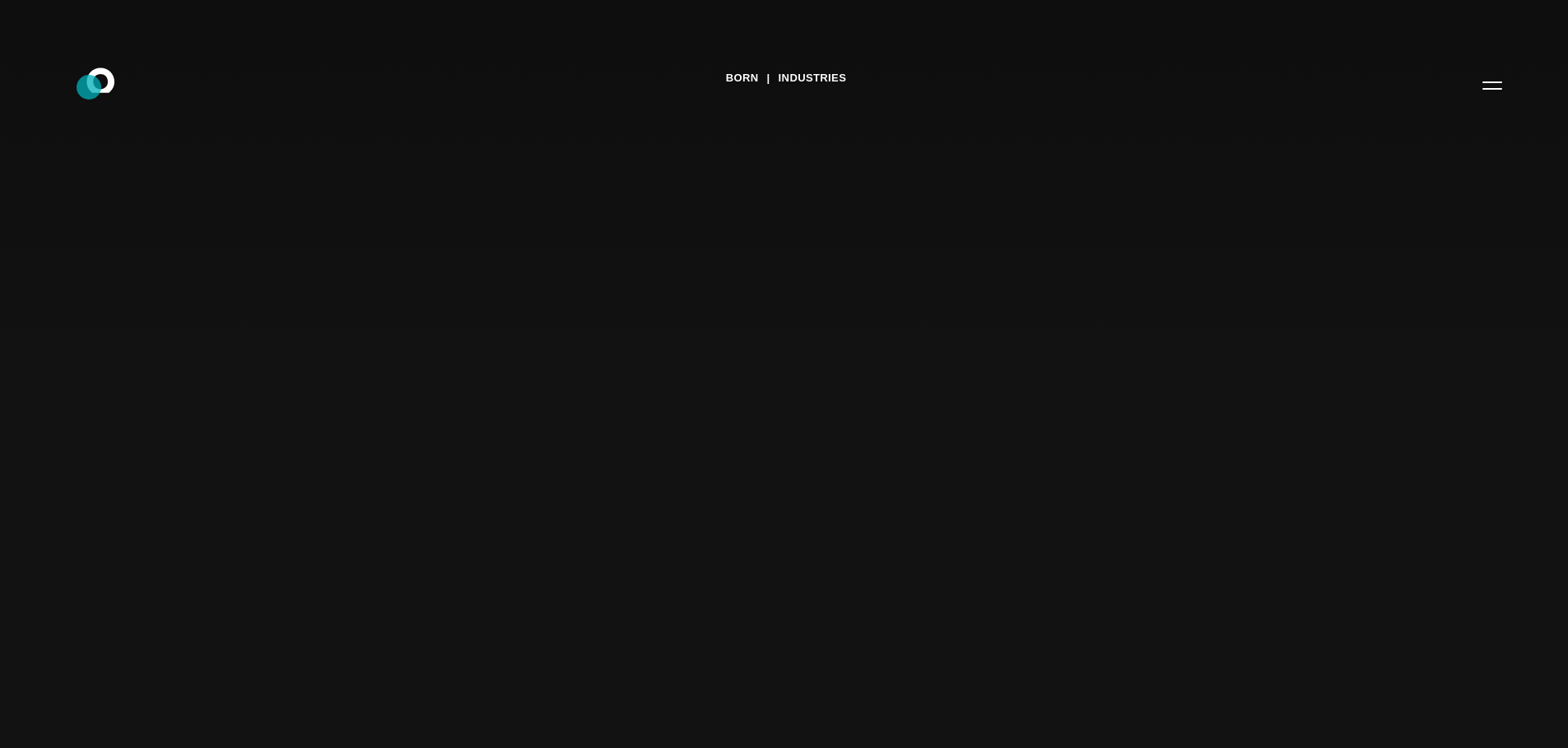
click at [89, 87] on icon ".st0{display:none;} .st1{display:inline;} .st2{font-family:'HelveticaNeue-Mediu…" at bounding box center [112, 84] width 105 height 43
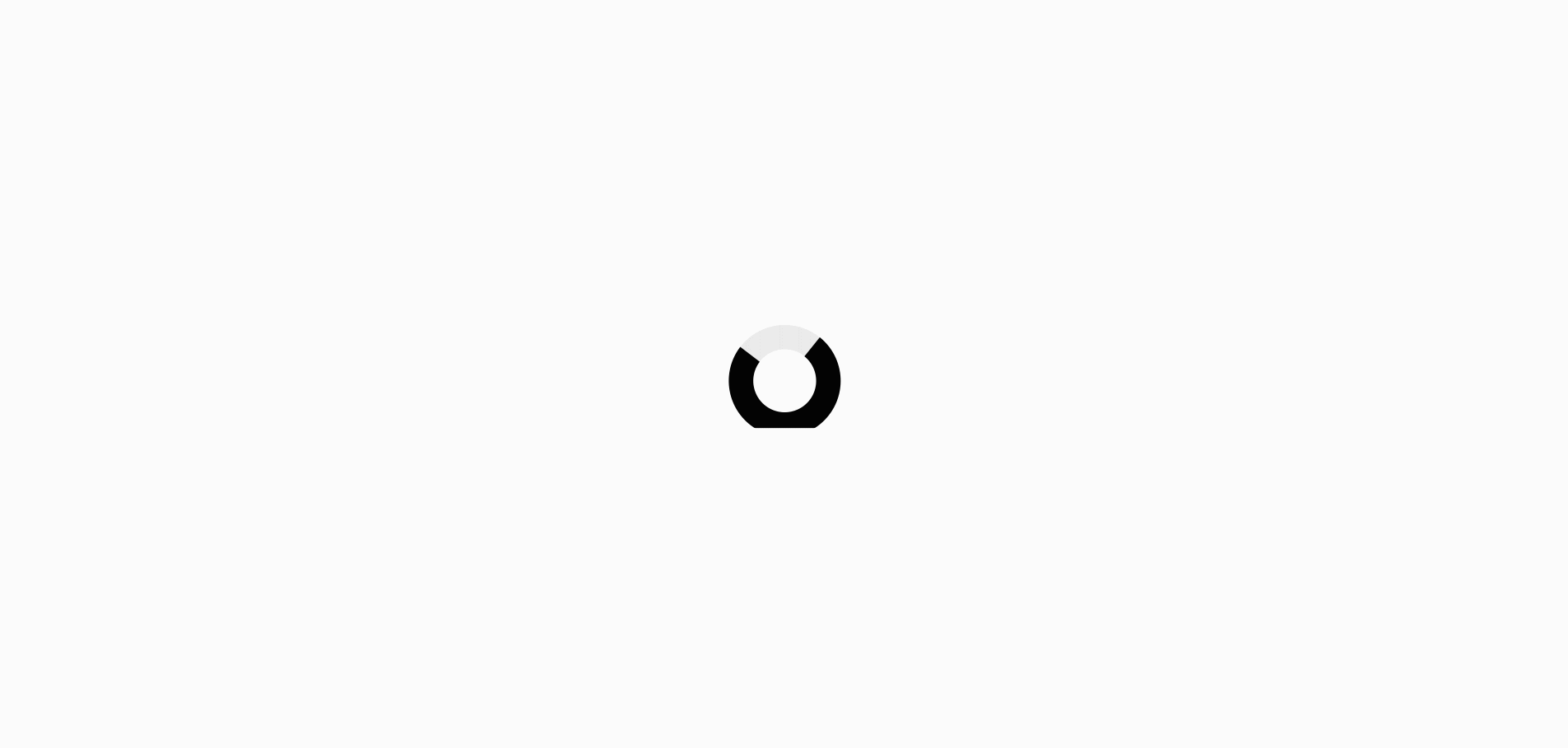
scroll to position [490, 0]
